Goal: Task Accomplishment & Management: Manage account settings

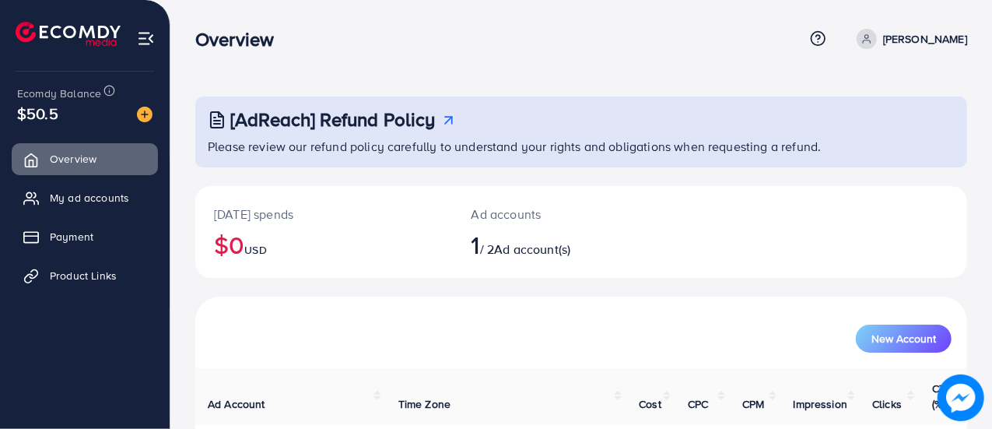
scroll to position [106, 0]
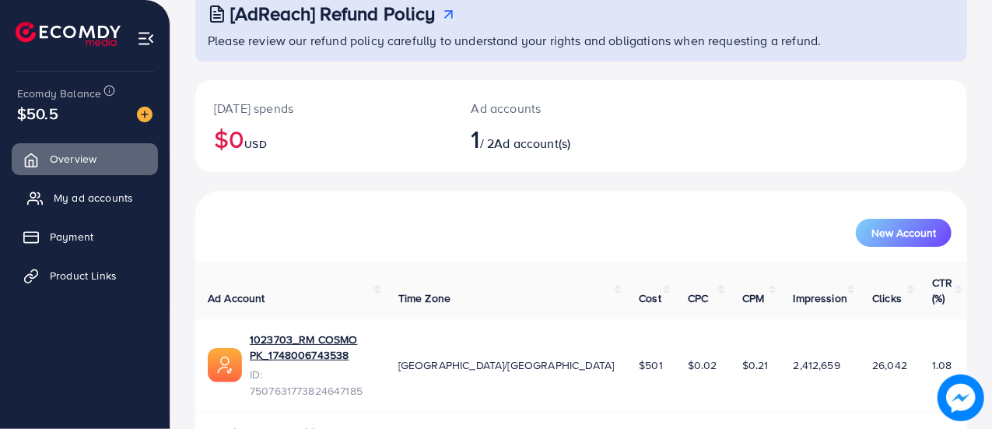
click at [86, 195] on span "My ad accounts" at bounding box center [93, 198] width 79 height 16
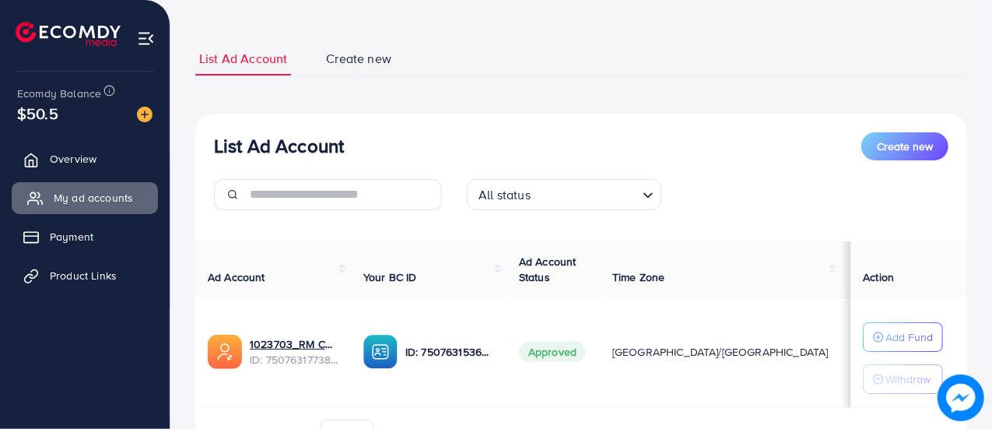
scroll to position [162, 0]
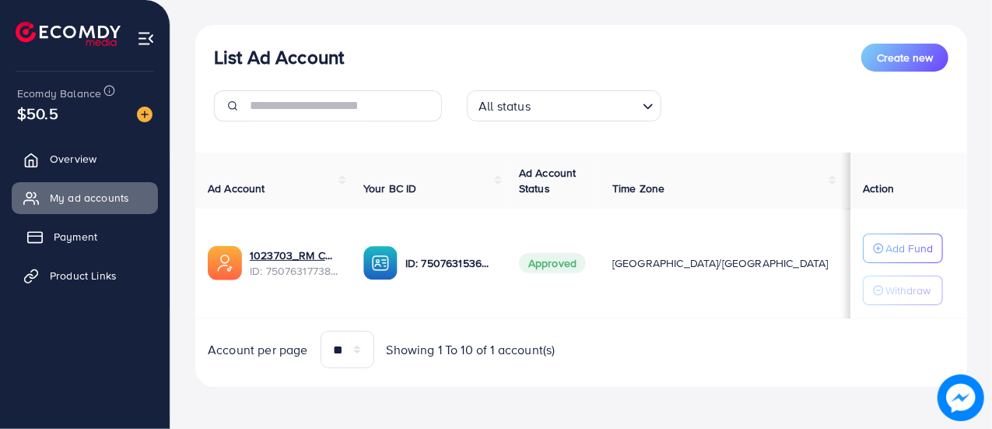
click at [89, 231] on span "Payment" at bounding box center [76, 237] width 44 height 16
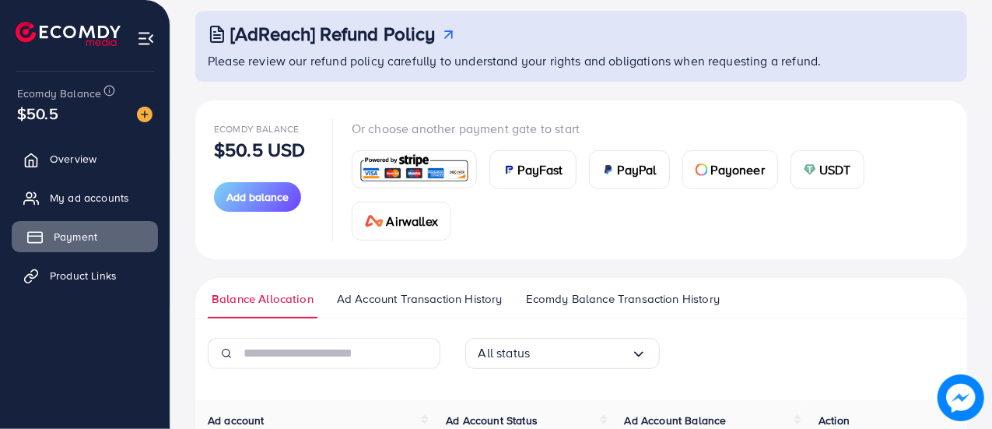
scroll to position [269, 0]
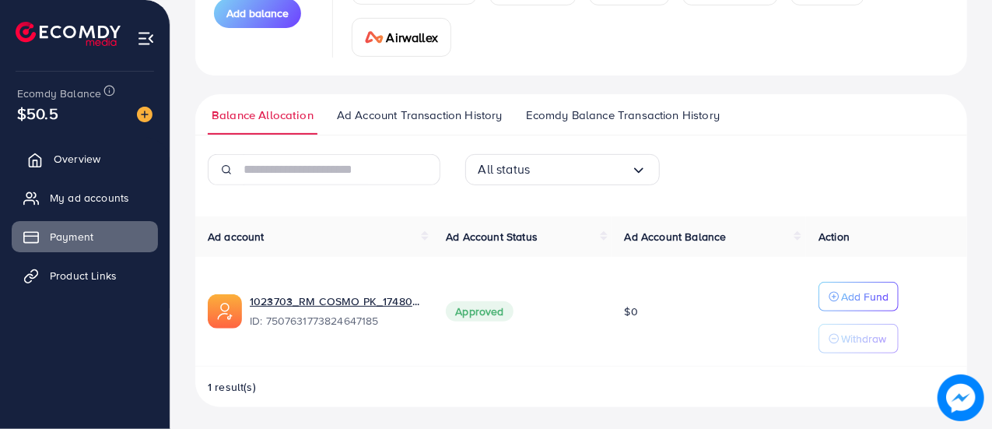
click at [81, 165] on span "Overview" at bounding box center [77, 159] width 47 height 16
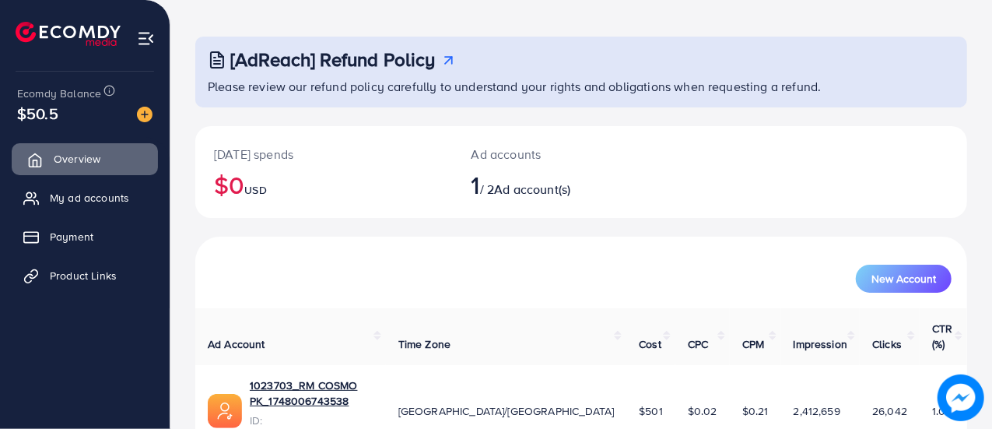
scroll to position [106, 0]
